Goal: Information Seeking & Learning: Learn about a topic

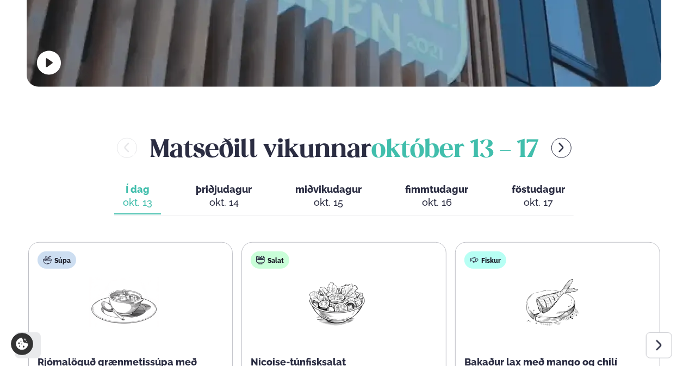
scroll to position [558, 0]
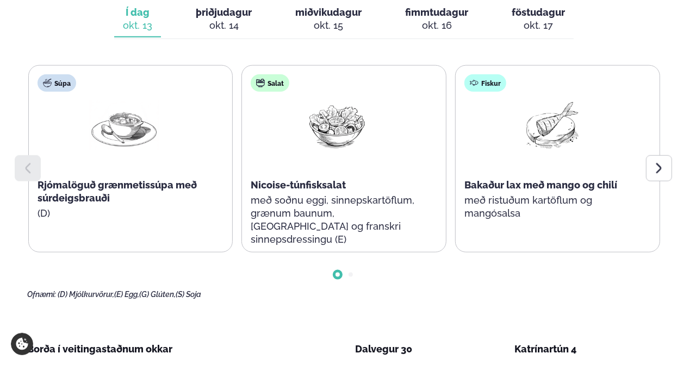
click at [655, 155] on div at bounding box center [659, 168] width 26 height 26
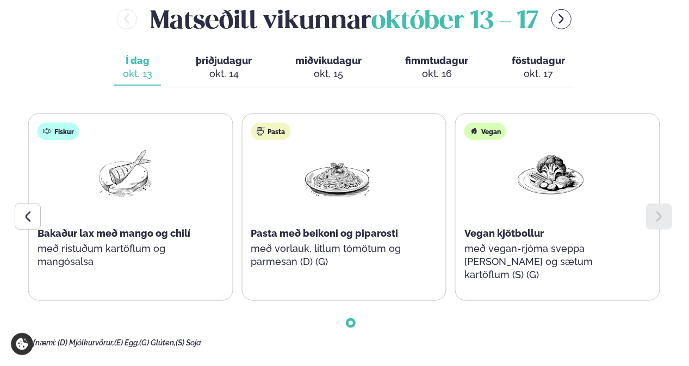
scroll to position [449, 0]
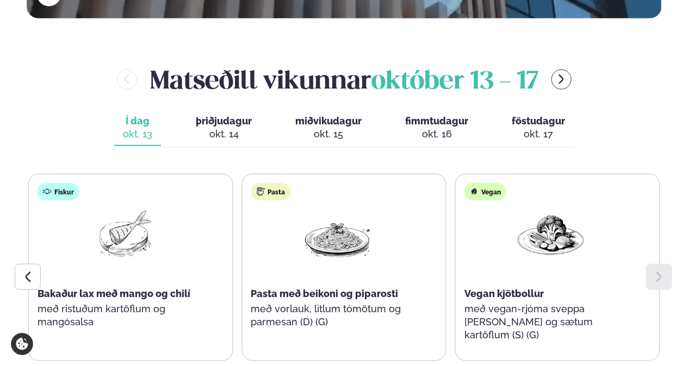
click at [212, 77] on div "[PERSON_NAME] [DATE] - [DATE] Í dag Í d. [DATE] þriðjudagur þri. [DATE] miðviku…" at bounding box center [344, 235] width 634 height 346
click at [215, 115] on span "þriðjudagur" at bounding box center [224, 120] width 56 height 11
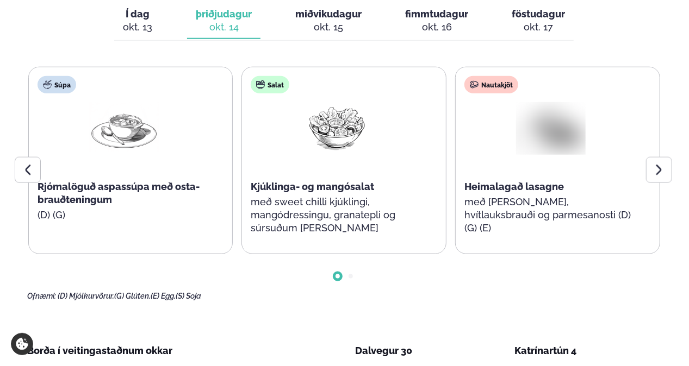
scroll to position [558, 0]
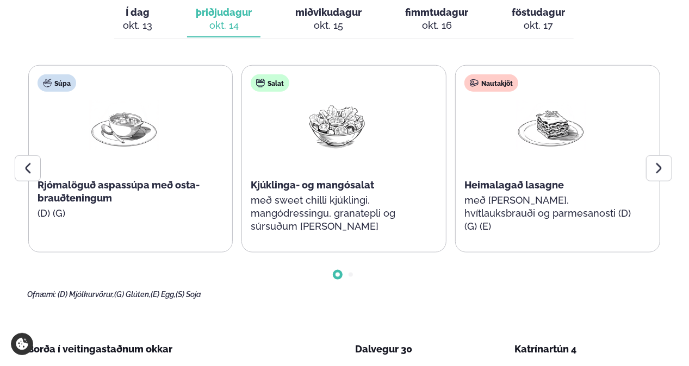
click at [658, 162] on icon at bounding box center [658, 168] width 13 height 13
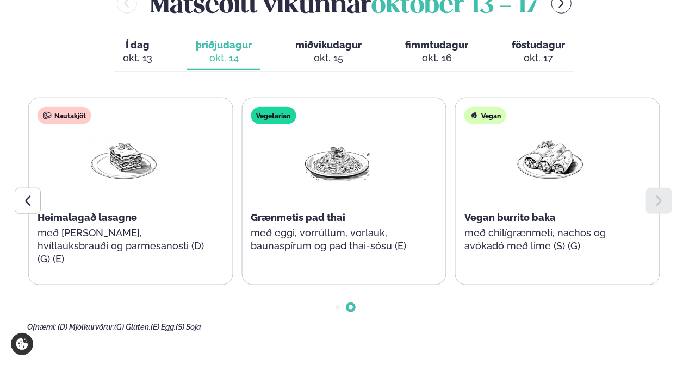
scroll to position [503, 0]
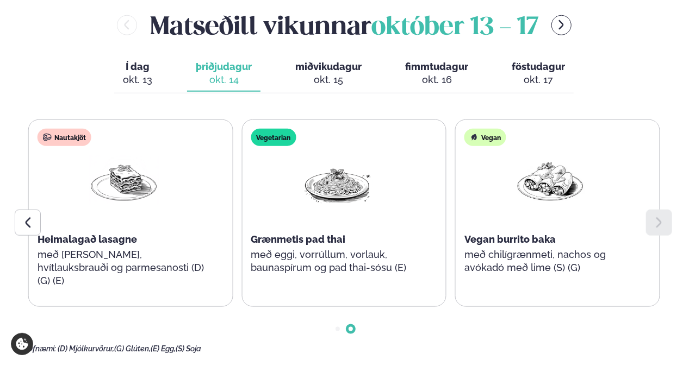
click at [320, 73] on div "okt. 15" at bounding box center [328, 79] width 66 height 13
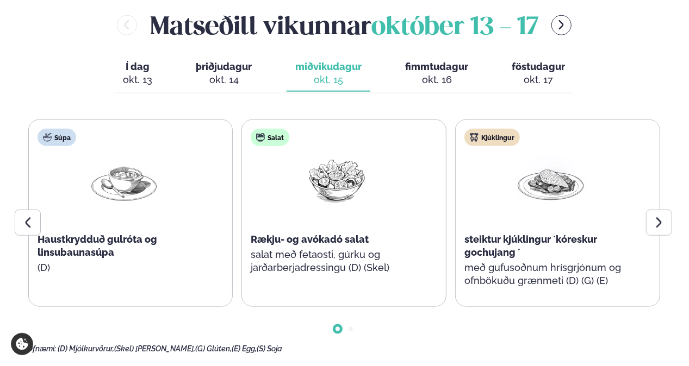
click at [664, 216] on icon at bounding box center [658, 222] width 13 height 13
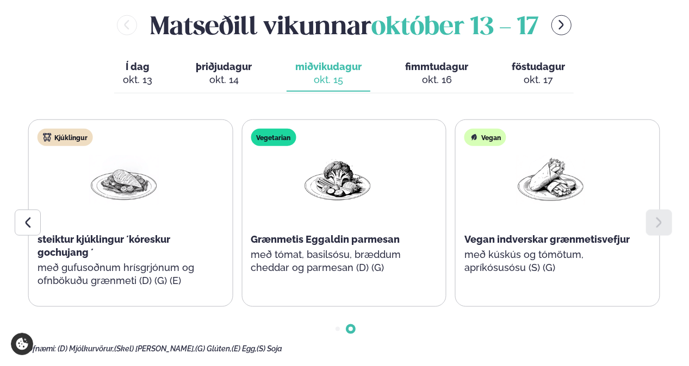
scroll to position [340, 0]
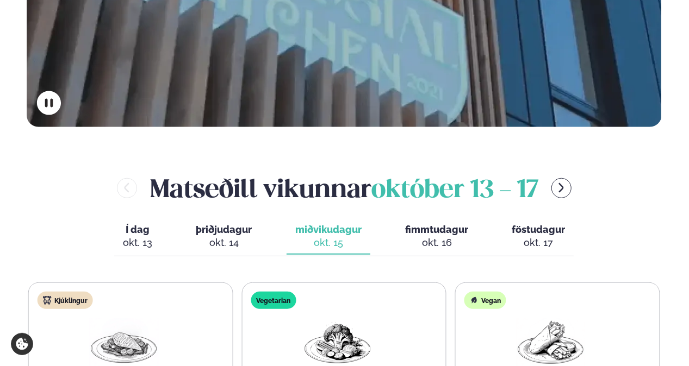
click at [436, 236] on div "okt. 16" at bounding box center [436, 242] width 63 height 13
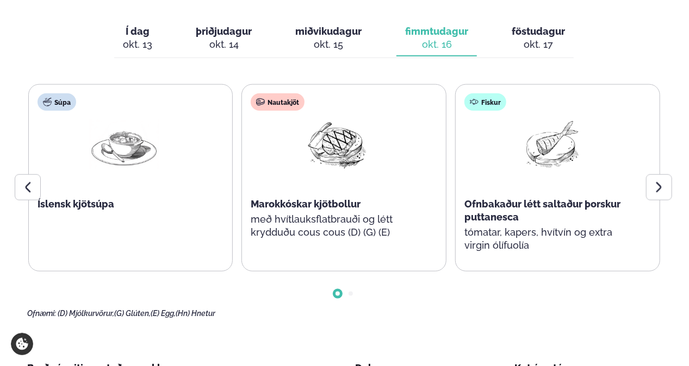
scroll to position [558, 0]
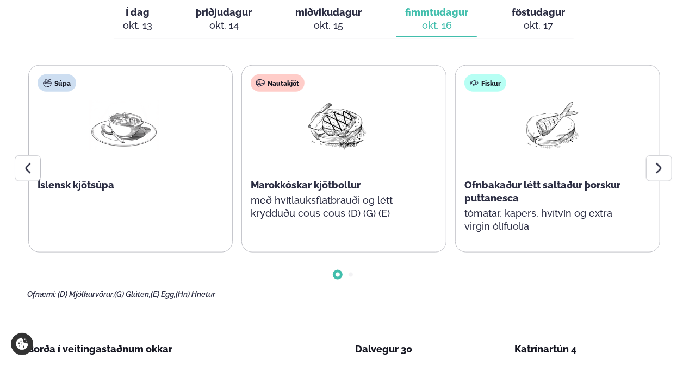
click at [662, 162] on icon at bounding box center [658, 168] width 13 height 13
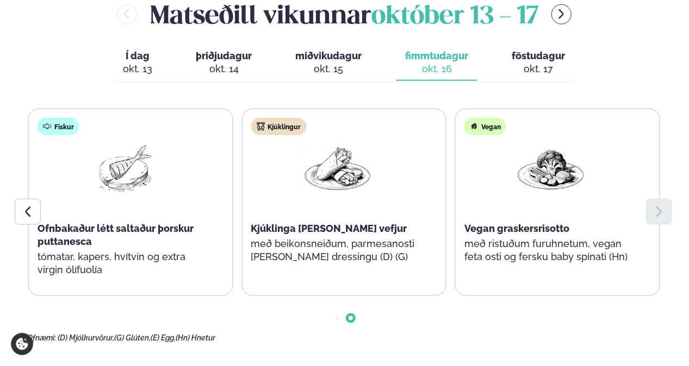
scroll to position [449, 0]
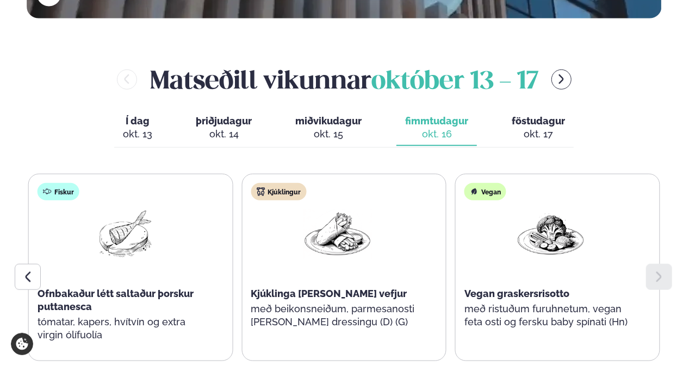
click at [523, 115] on span "föstudagur" at bounding box center [537, 120] width 53 height 11
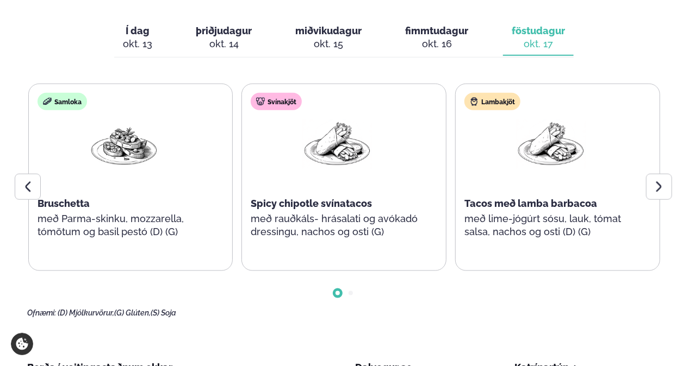
scroll to position [558, 0]
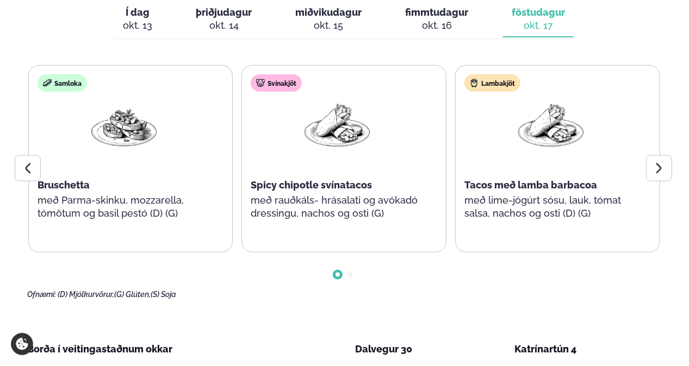
click at [662, 162] on icon at bounding box center [658, 168] width 13 height 13
